Goal: Task Accomplishment & Management: Manage account settings

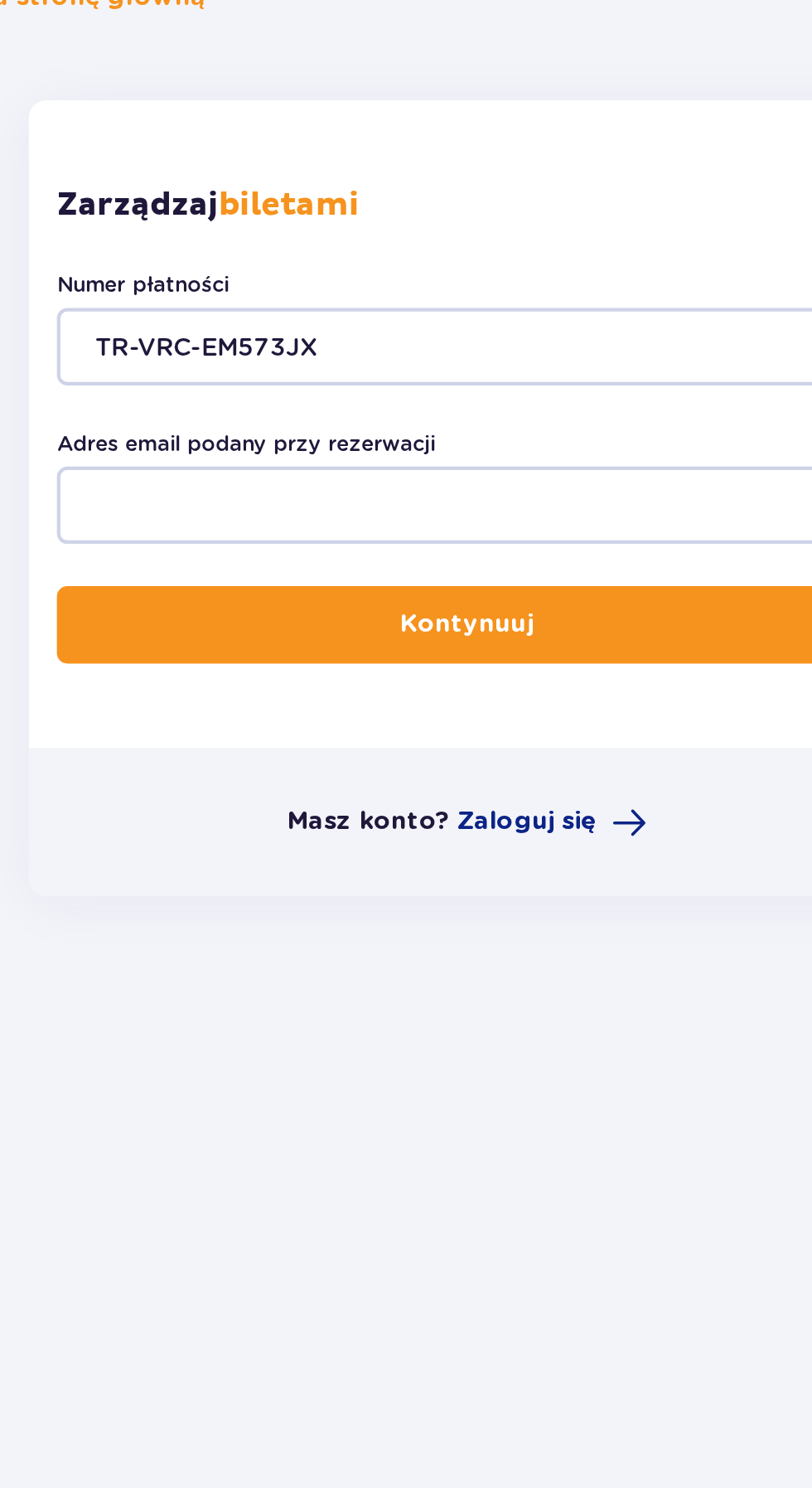
type input "TR-VRC-EM573JX"
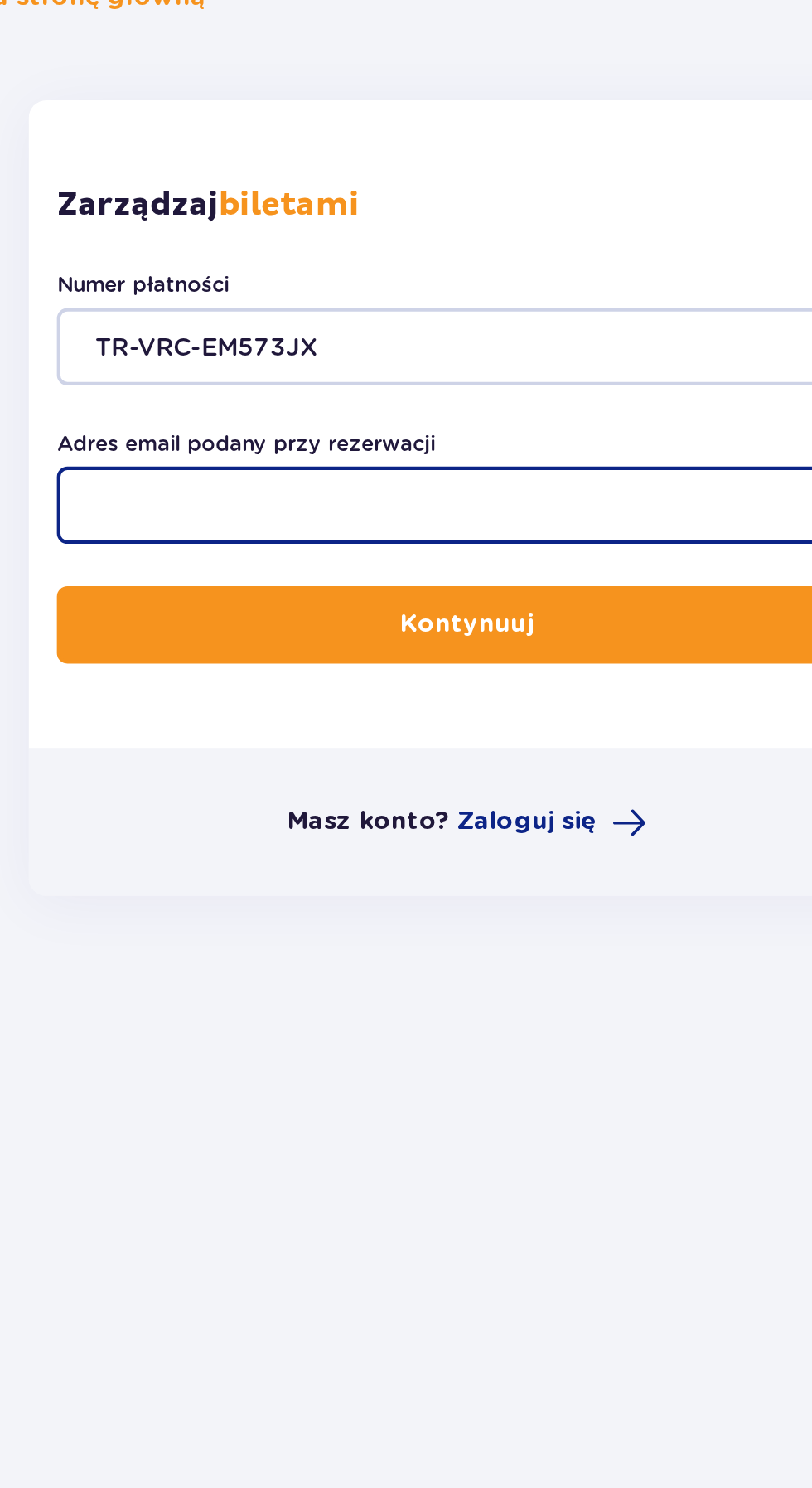
click at [235, 321] on input "Adres email podany przy rezerwacji" at bounding box center [406, 323] width 387 height 37
type input "[PERSON_NAME][EMAIL_ADDRESS][DOMAIN_NAME]"
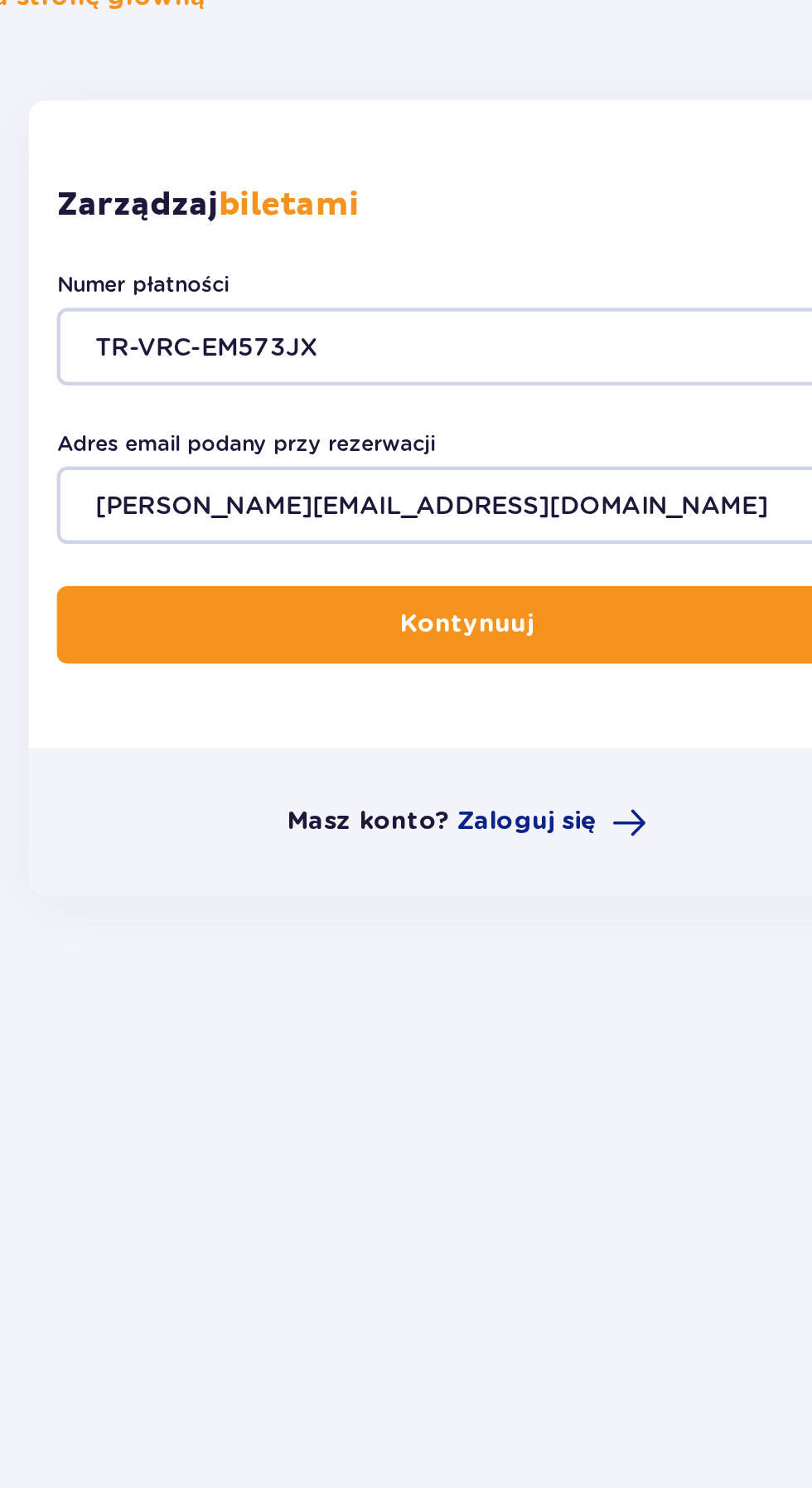
click at [276, 370] on button "Kontynuuj" at bounding box center [406, 380] width 387 height 37
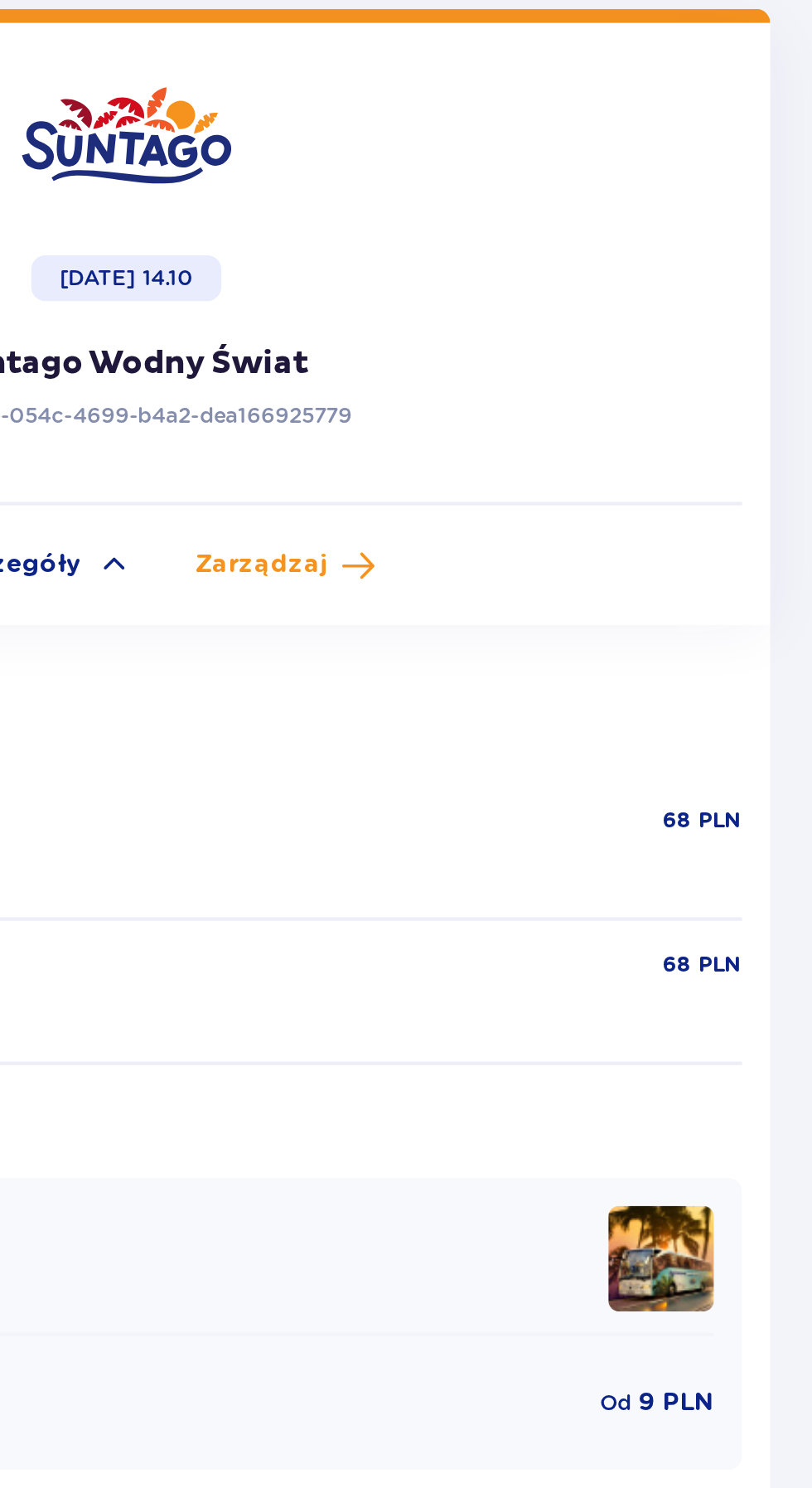
click at [478, 853] on span "Zarządzaj" at bounding box center [469, 852] width 62 height 17
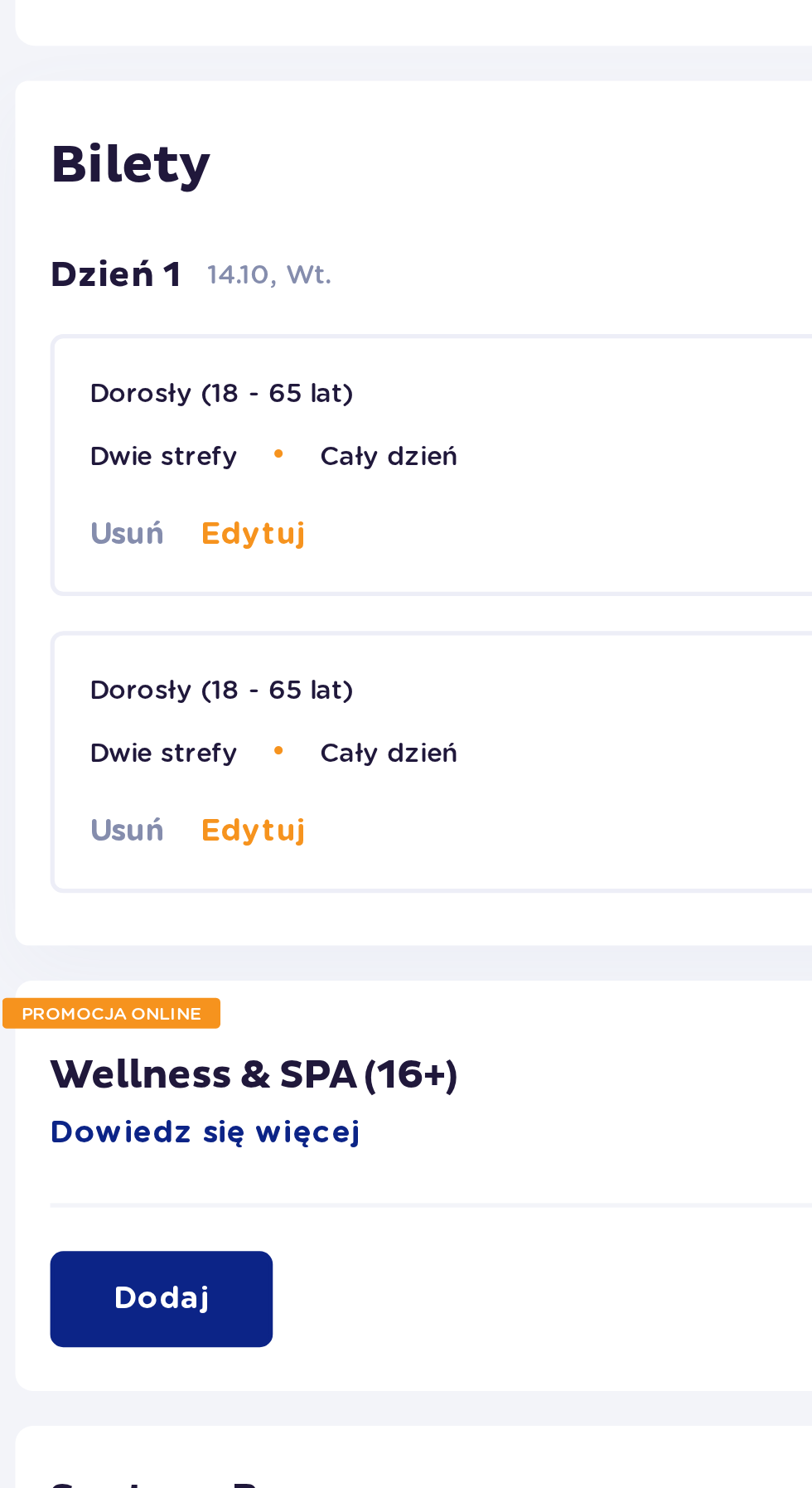
click at [249, 605] on button "Edytuj" at bounding box center [247, 604] width 40 height 17
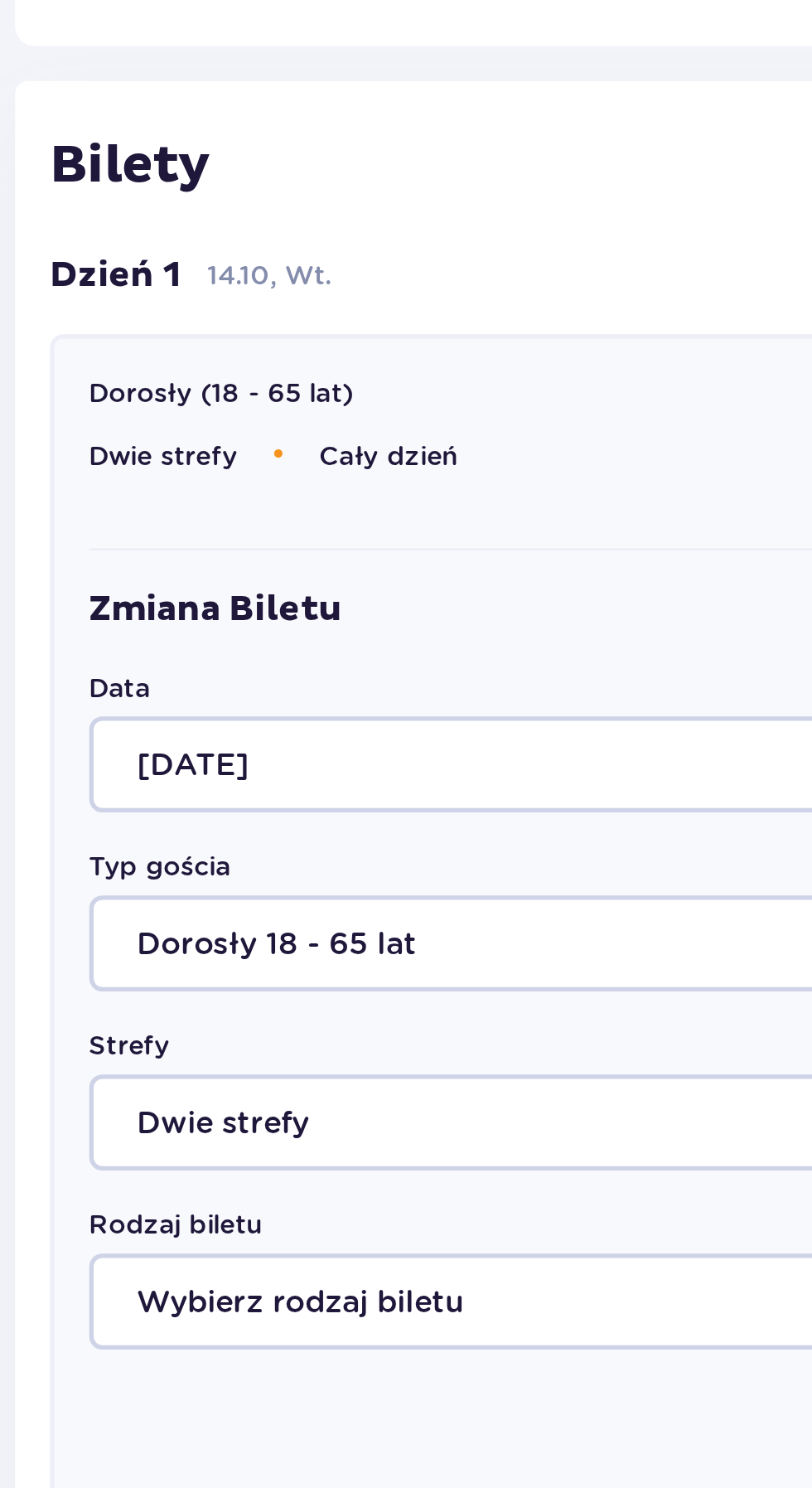
type input "Cały dzień"
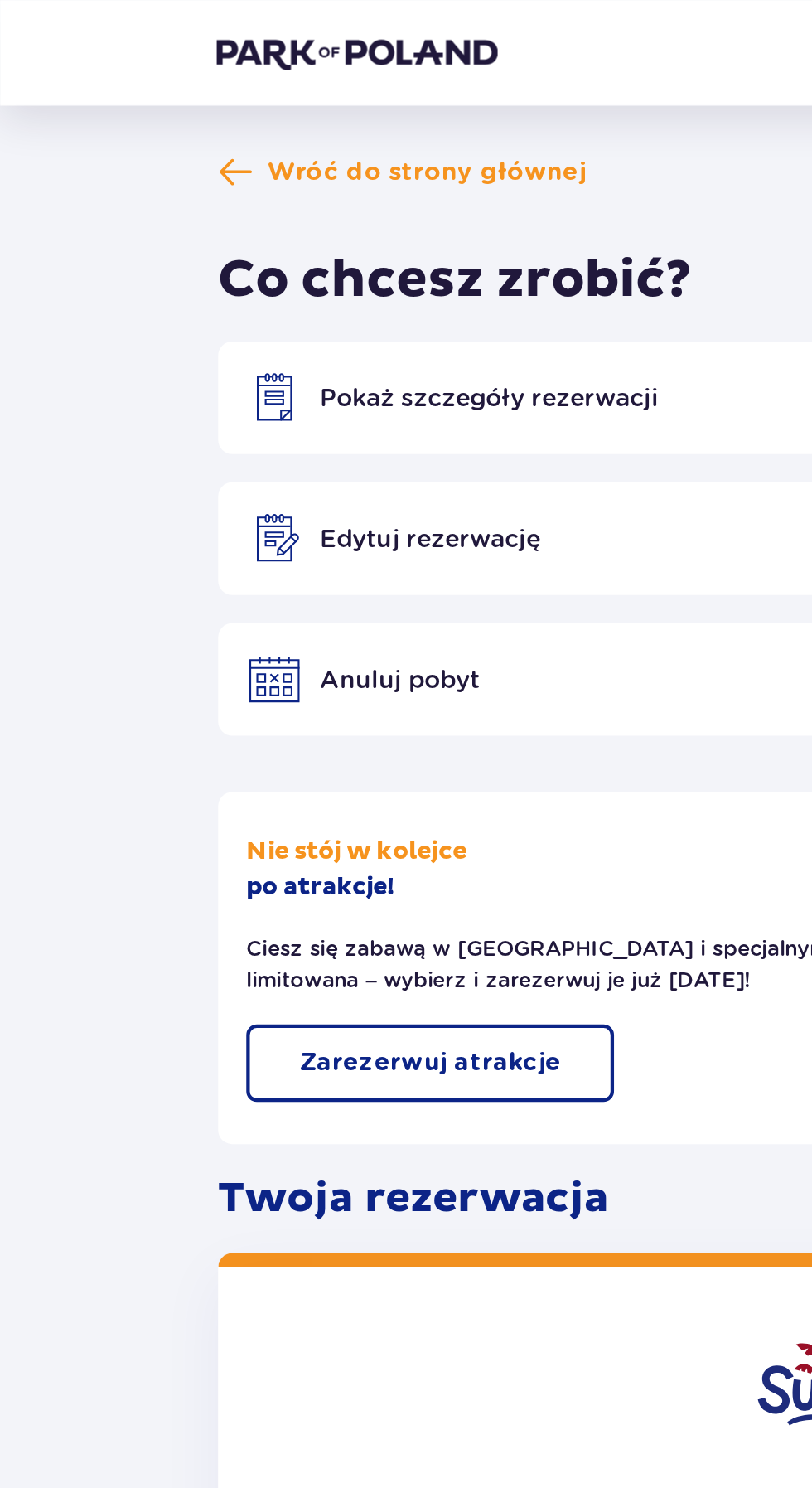
click at [260, 502] on span "button" at bounding box center [268, 501] width 17 height 17
click at [105, 81] on span at bounding box center [111, 81] width 17 height 17
